Goal: Task Accomplishment & Management: Complete application form

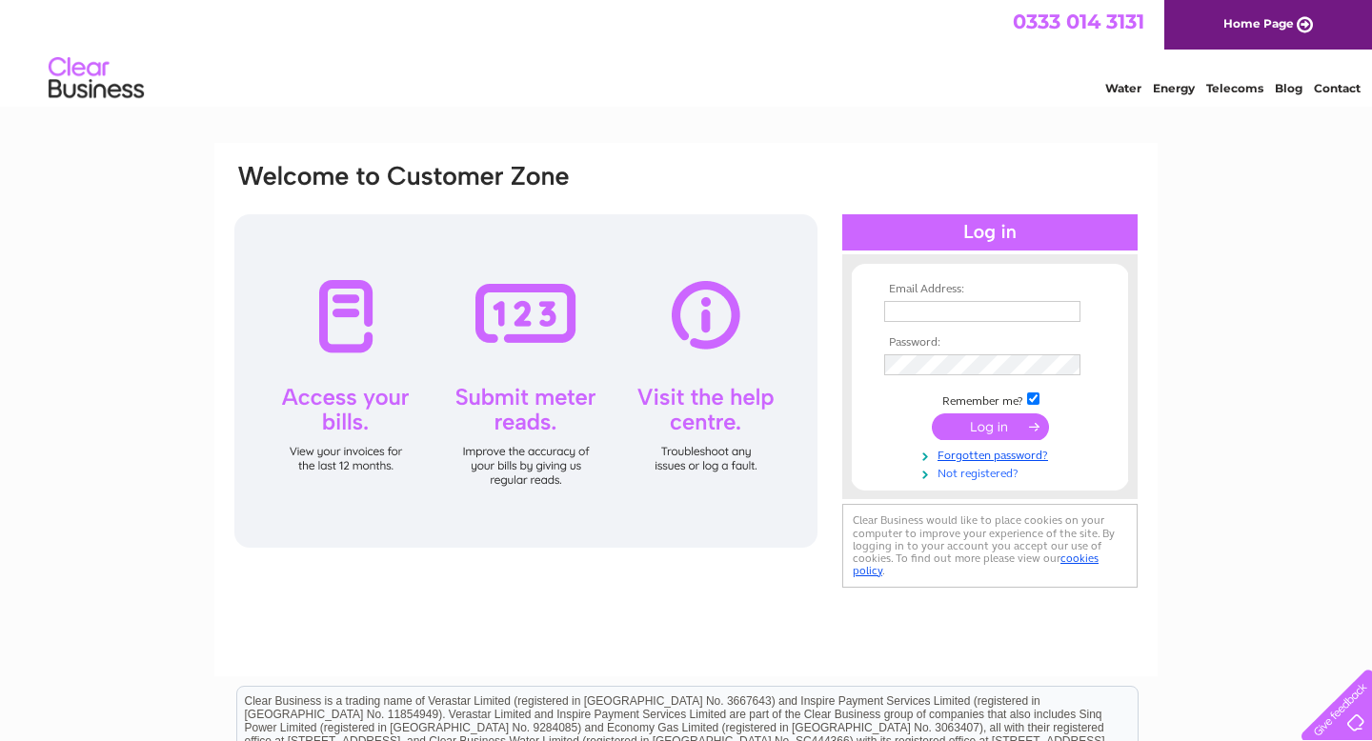
click at [983, 471] on link "Not registered?" at bounding box center [992, 472] width 216 height 18
click at [968, 468] on link "Not registered?" at bounding box center [992, 472] width 216 height 18
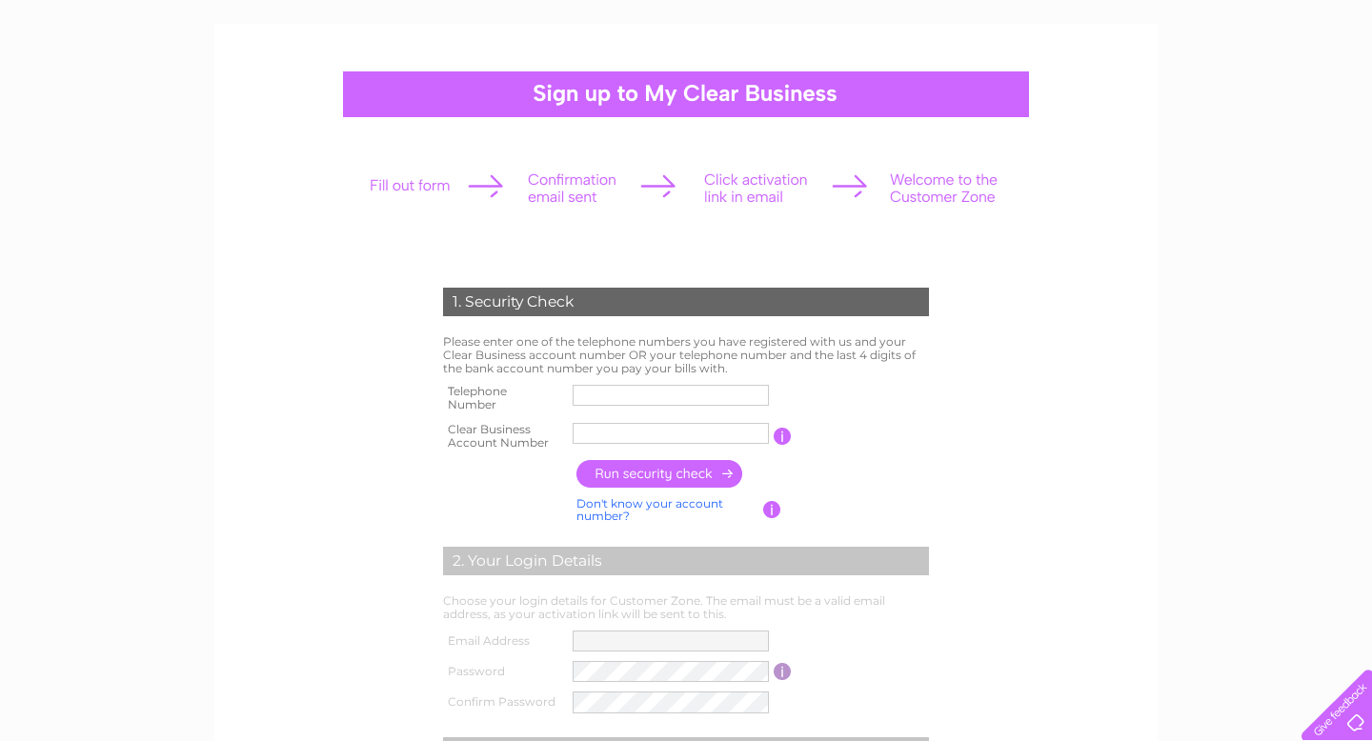
scroll to position [123, 0]
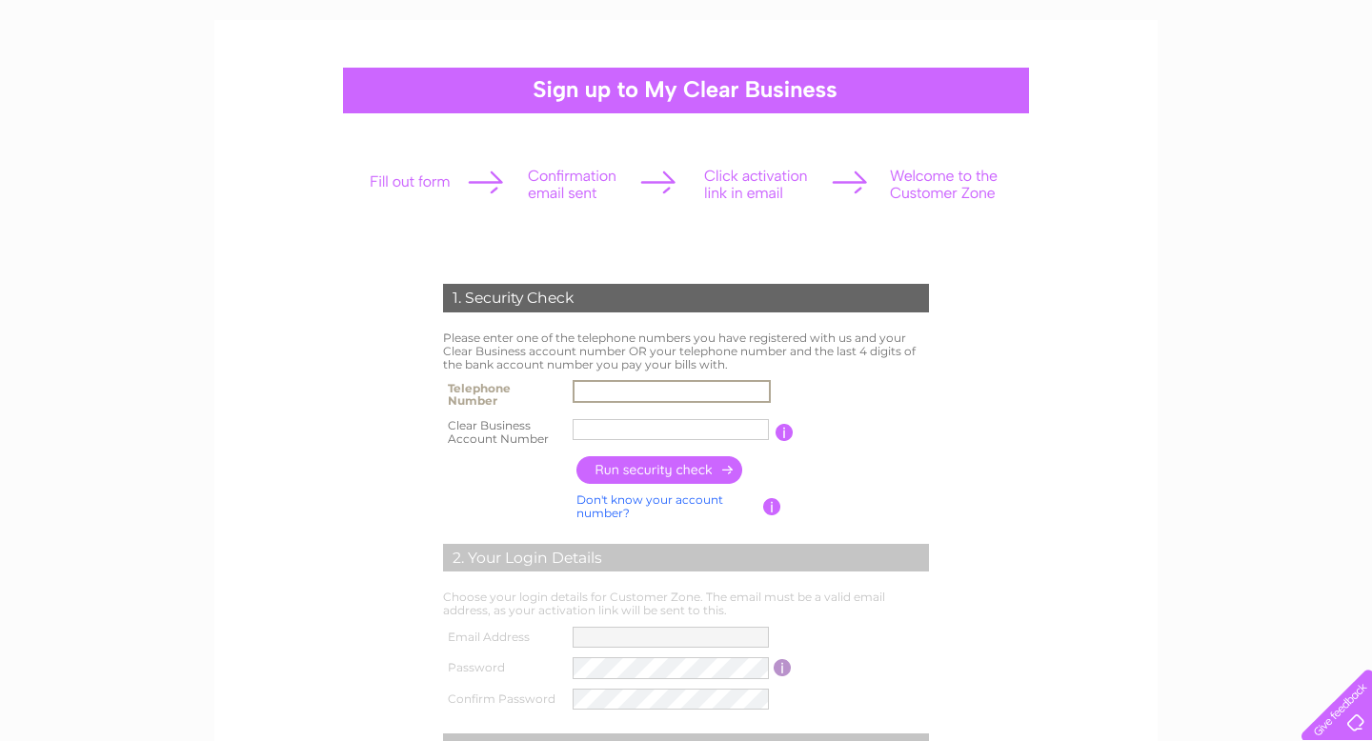
click at [660, 394] on input "text" at bounding box center [671, 391] width 198 height 23
click at [938, 374] on div "1. Security Check Please enter one of the telephone numbers you have registered…" at bounding box center [686, 593] width 574 height 656
click at [670, 390] on input "text" at bounding box center [671, 391] width 198 height 23
type input "07463088869"
click at [599, 426] on input "text" at bounding box center [671, 429] width 198 height 23
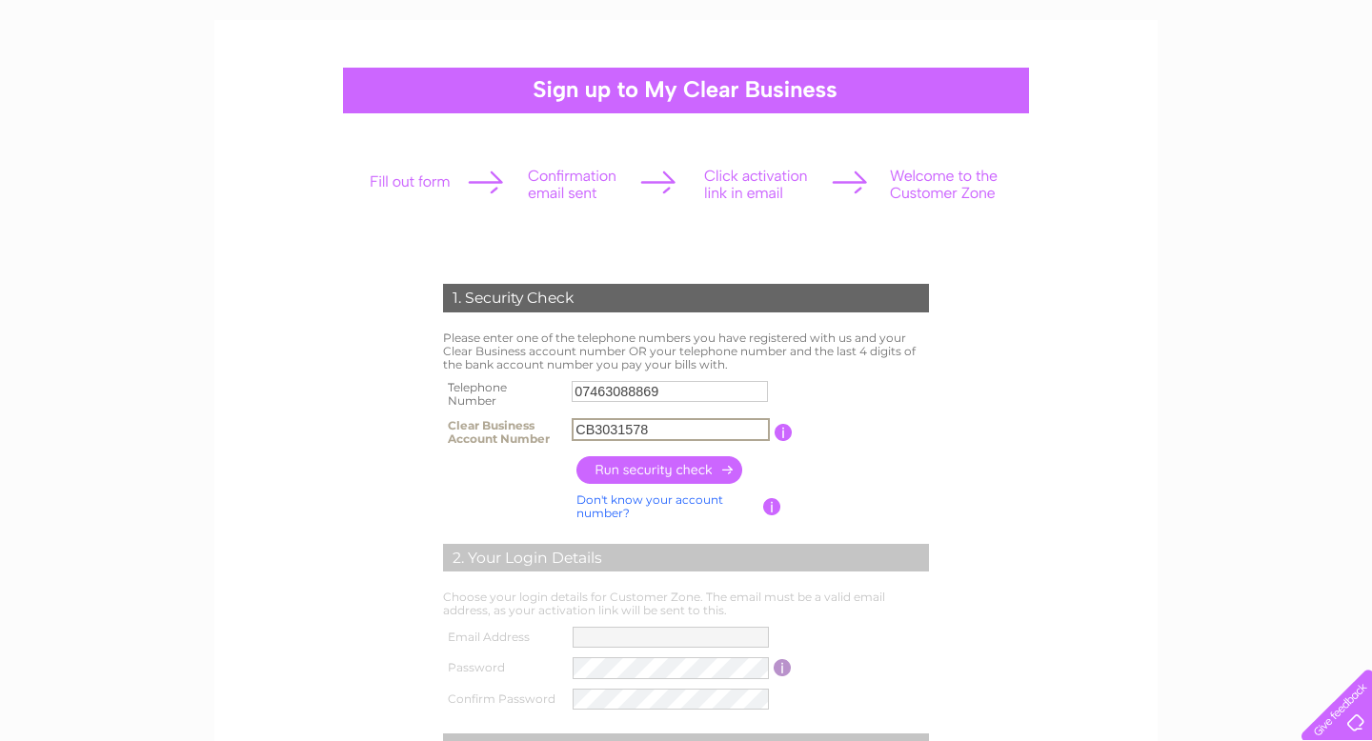
click at [627, 471] on input "button" at bounding box center [660, 470] width 168 height 28
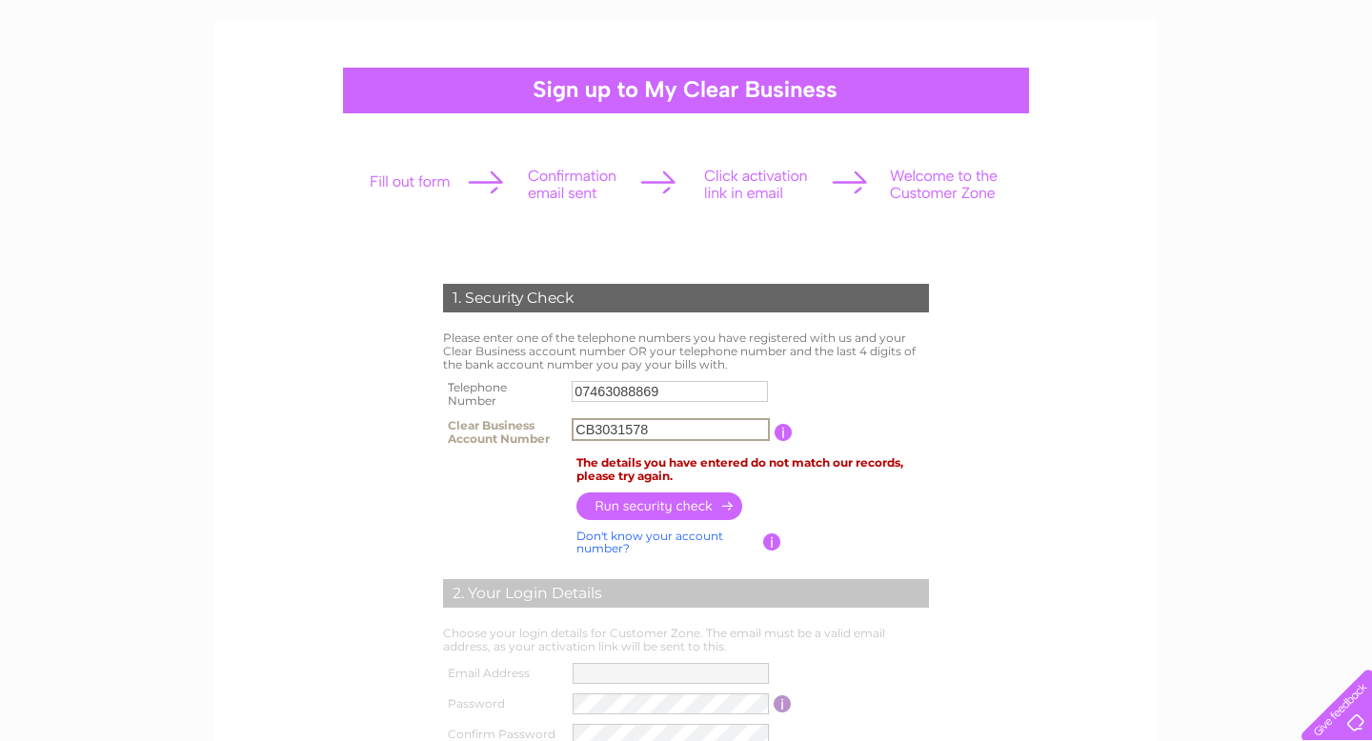
click at [663, 425] on input "CB3031578" at bounding box center [671, 429] width 198 height 23
click at [594, 429] on input "CB3031578" at bounding box center [671, 429] width 198 height 23
click at [646, 426] on input "3031578" at bounding box center [671, 429] width 198 height 23
type input "30315780"
click at [652, 506] on input "button" at bounding box center [660, 506] width 168 height 28
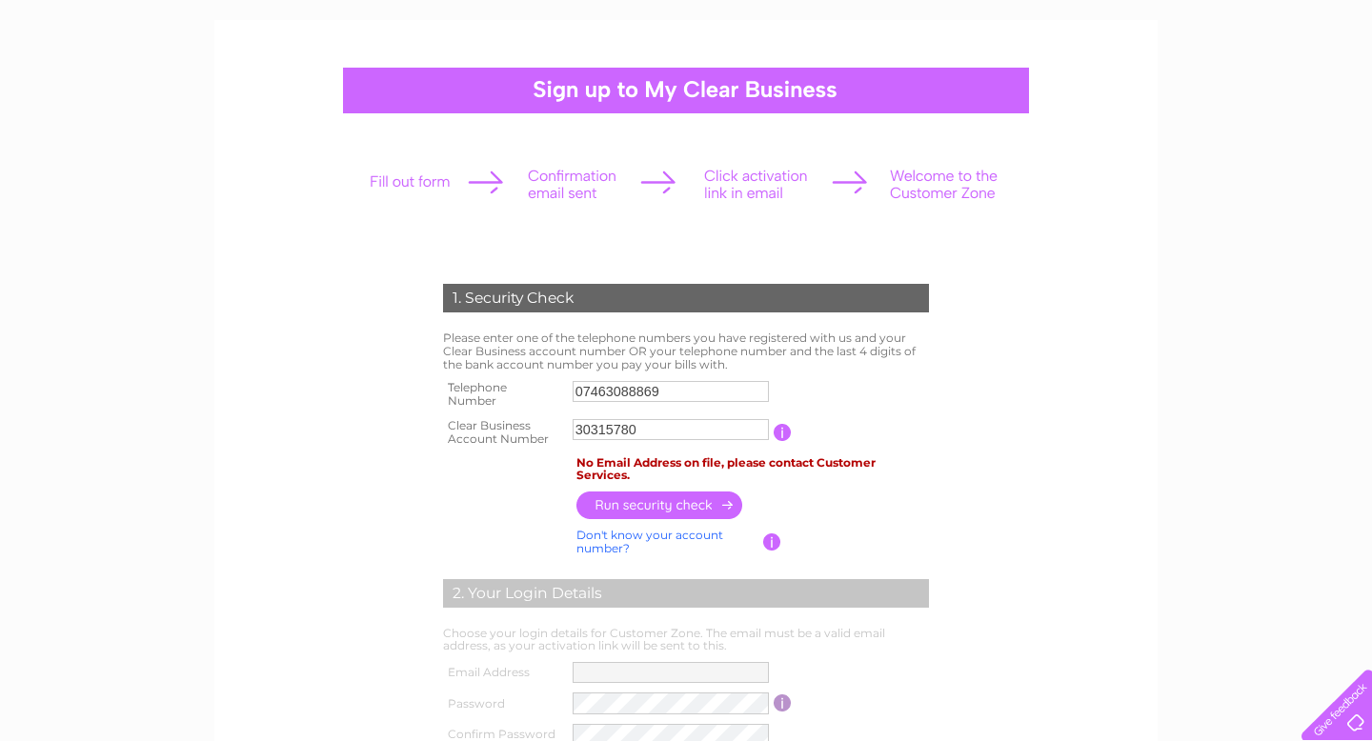
click at [647, 501] on input "button" at bounding box center [660, 506] width 168 height 28
